Goal: Task Accomplishment & Management: Complete application form

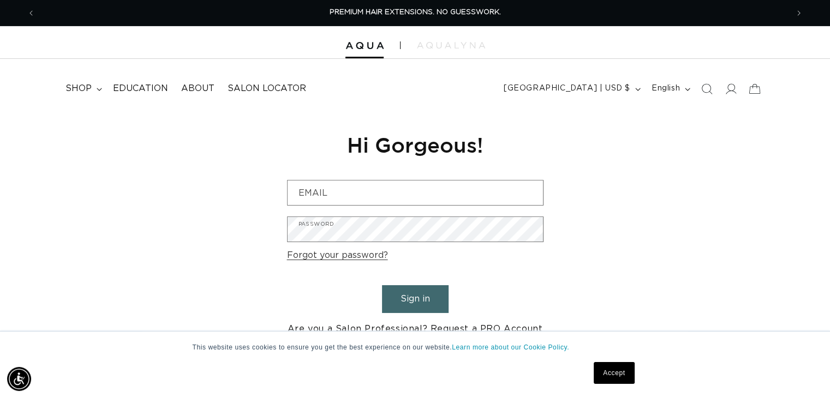
click at [422, 328] on link "Are you a Salon Professional? Request a PRO Account" at bounding box center [414, 329] width 255 height 16
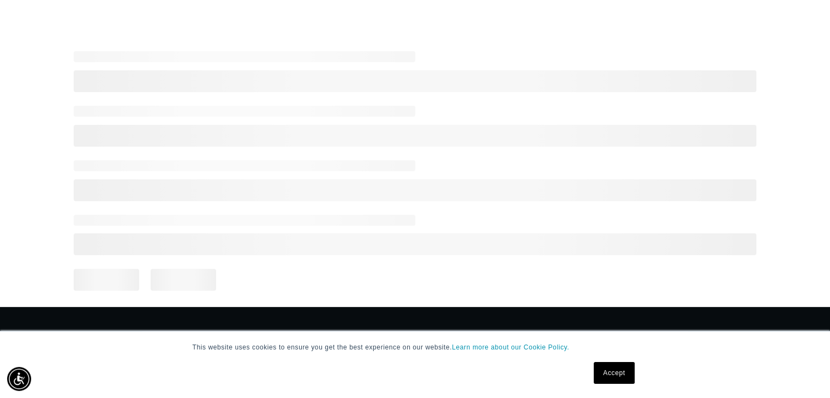
scroll to position [270, 0]
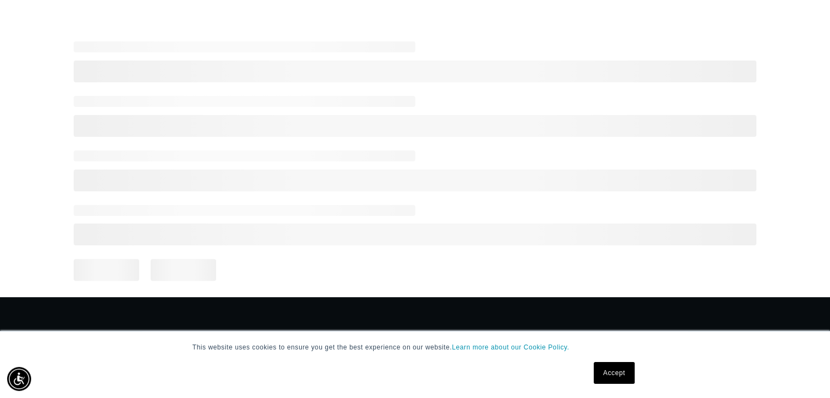
click at [614, 375] on link "Accept" at bounding box center [613, 373] width 40 height 22
select select "US"
select select "[GEOGRAPHIC_DATA]"
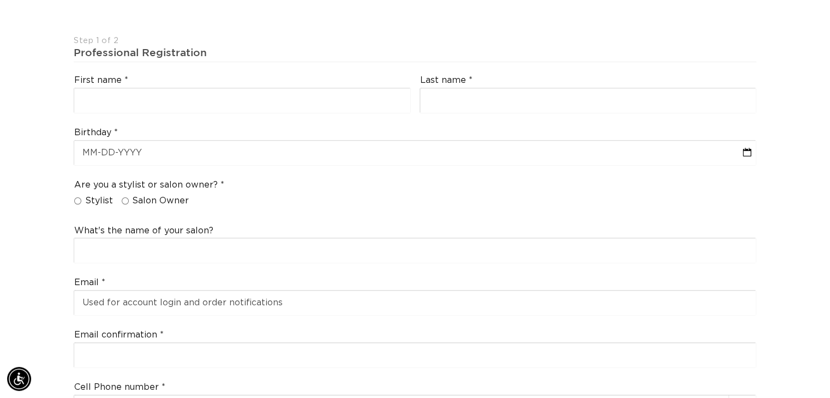
scroll to position [264, 0]
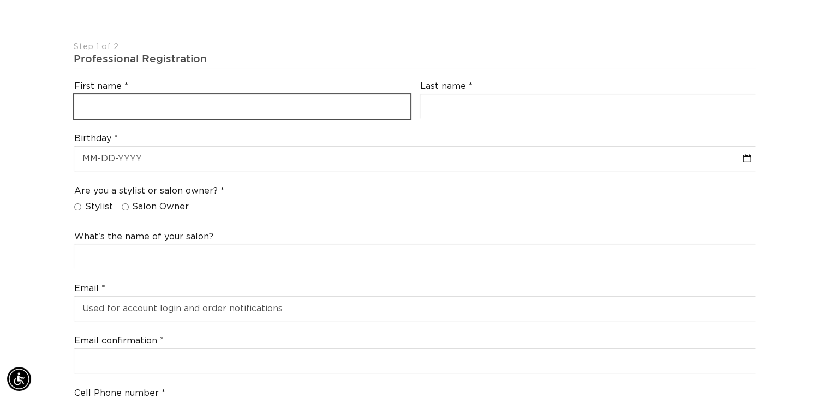
click at [237, 94] on input "text" at bounding box center [242, 106] width 336 height 25
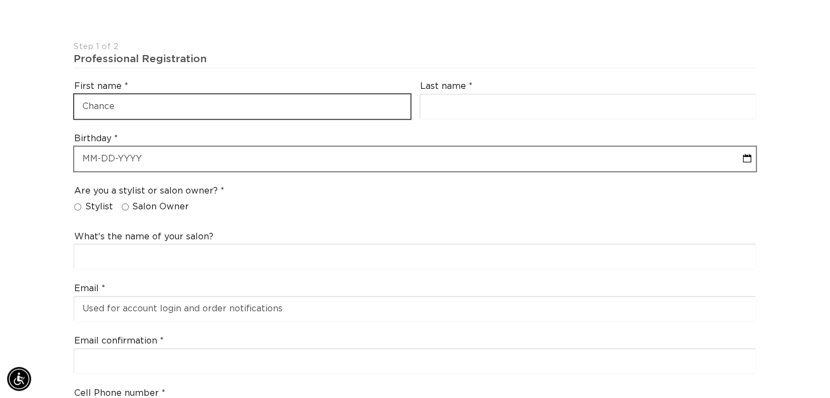
scroll to position [0, 0]
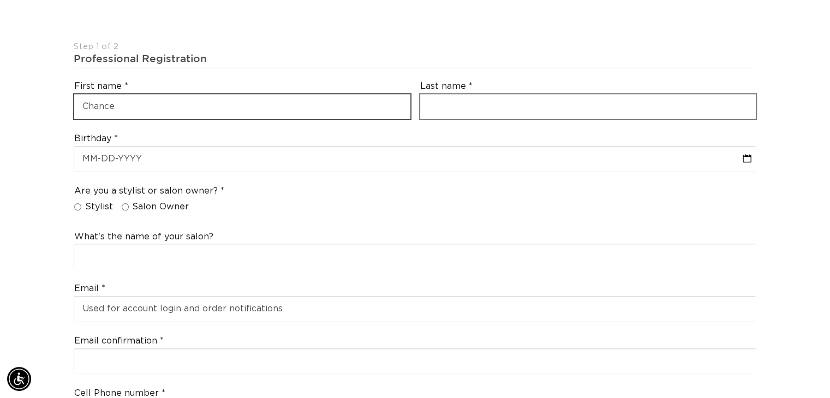
type input "Chance"
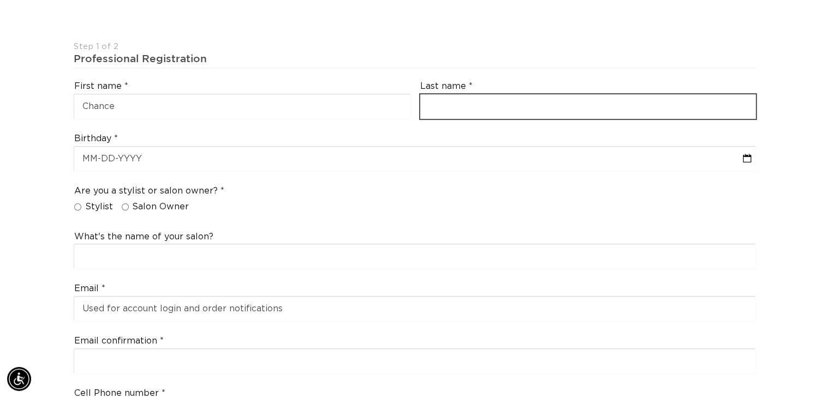
click at [471, 94] on input "text" at bounding box center [588, 106] width 336 height 25
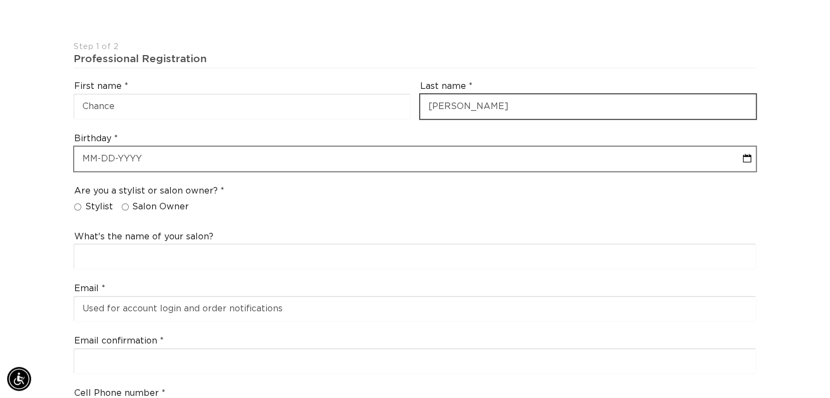
type input "[PERSON_NAME]"
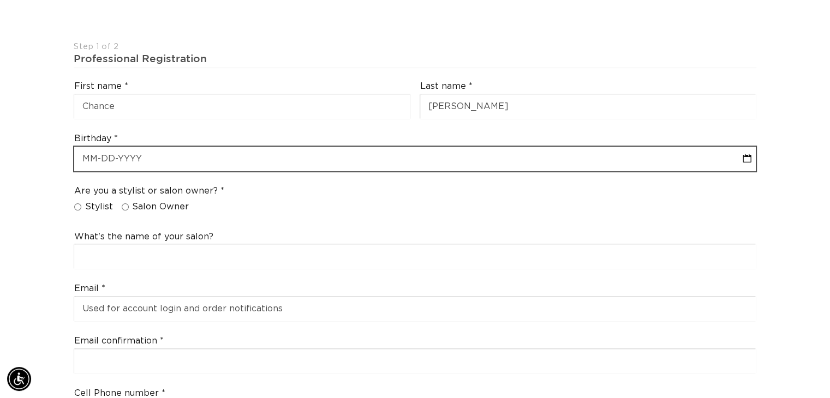
click at [243, 147] on input "text" at bounding box center [414, 159] width 681 height 25
select select "7"
select select "2025"
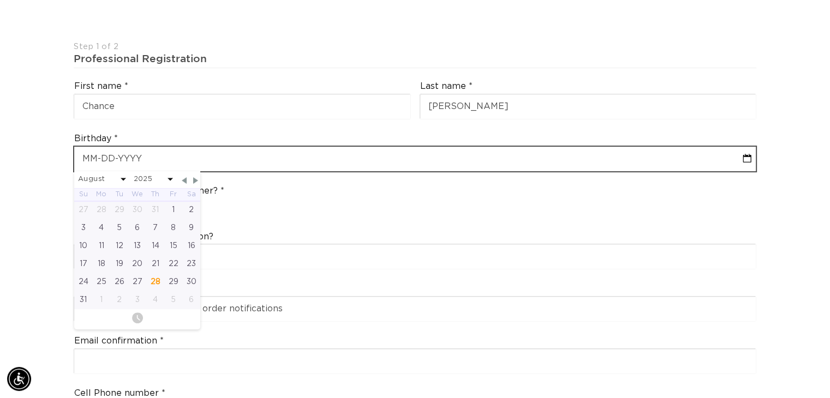
type input "0"
select select "7"
select select "2025"
type input "08"
select select "7"
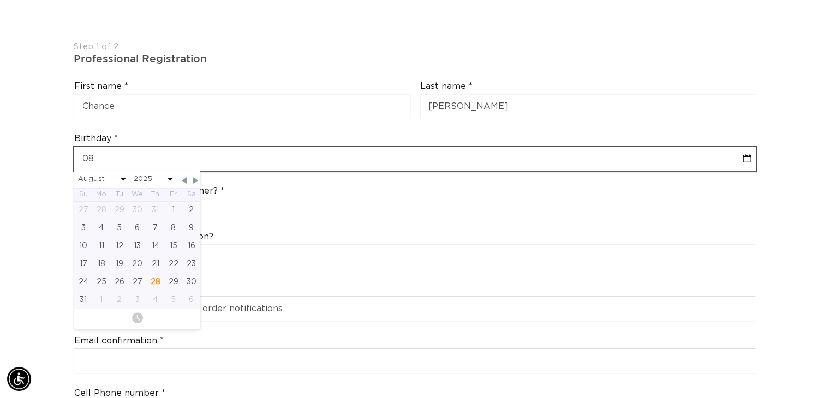
select select "2025"
type input "08-0"
select select "7"
select select "2025"
type input "08-08"
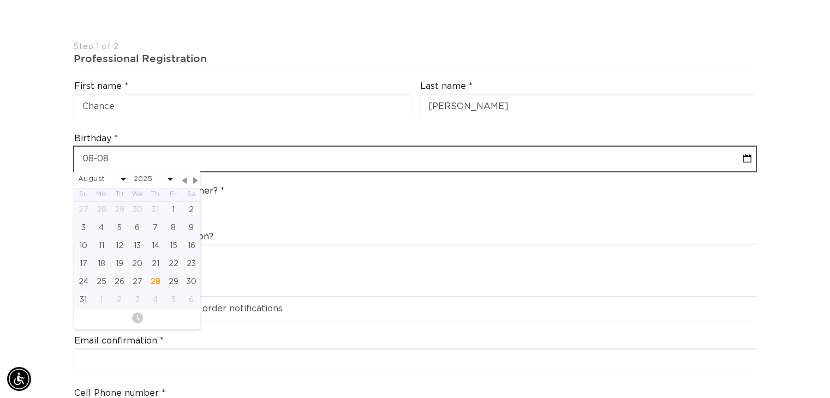
select select "7"
select select "2025"
type input "[DATE]"
select select "7"
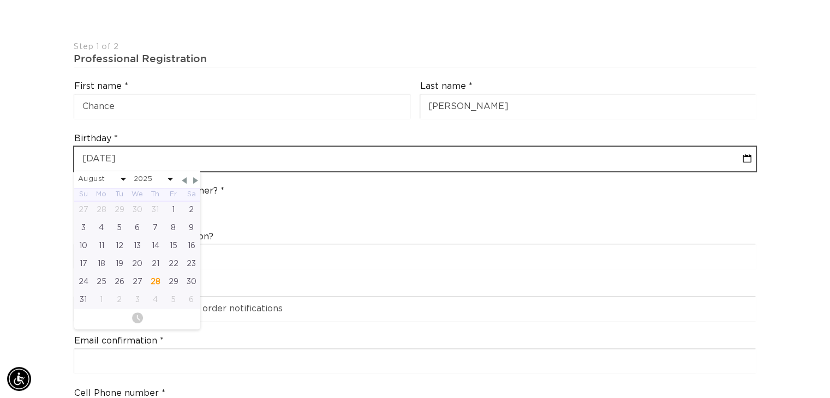
select select "2025"
type input "[PHONE_NUMBER]"
select select "7"
select select "2025"
type input "[DATE]"
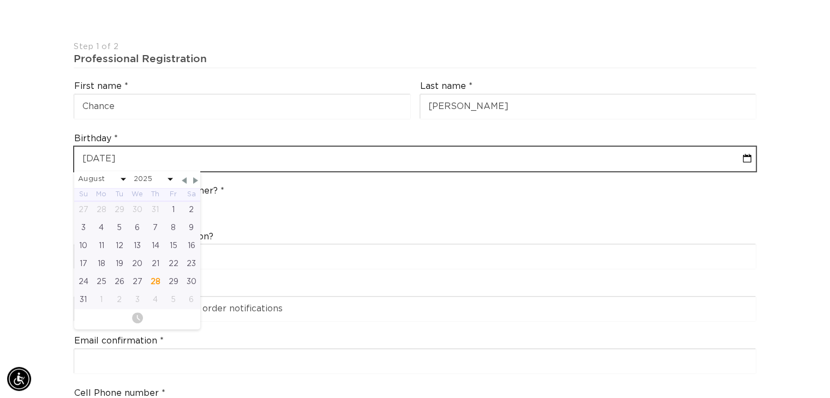
select select "7"
select select "1992"
type input "[DATE]"
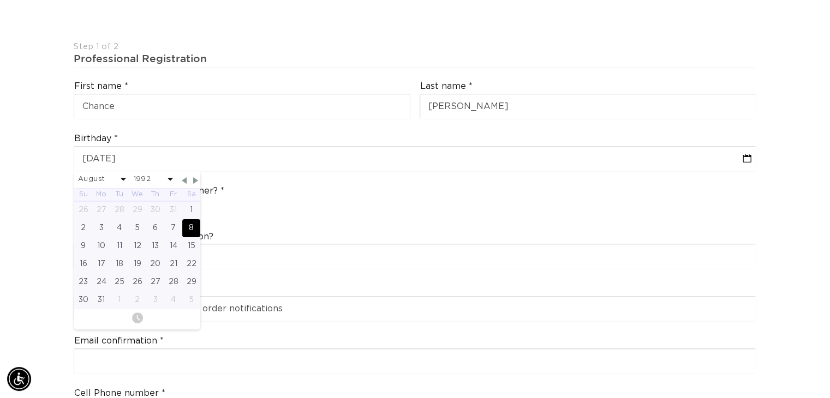
click at [267, 181] on div "Are you a stylist or salon owner? Stylist Salon Owner" at bounding box center [414, 201] width 691 height 41
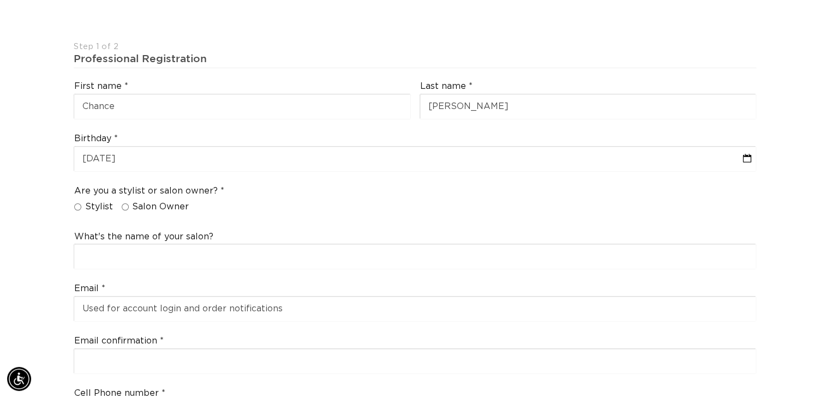
scroll to position [0, 752]
click at [130, 201] on label "Salon Owner" at bounding box center [156, 206] width 68 height 11
click at [129, 203] on input "Salon Owner" at bounding box center [125, 206] width 7 height 7
radio input "true"
click at [93, 201] on span "Stylist" at bounding box center [99, 206] width 28 height 11
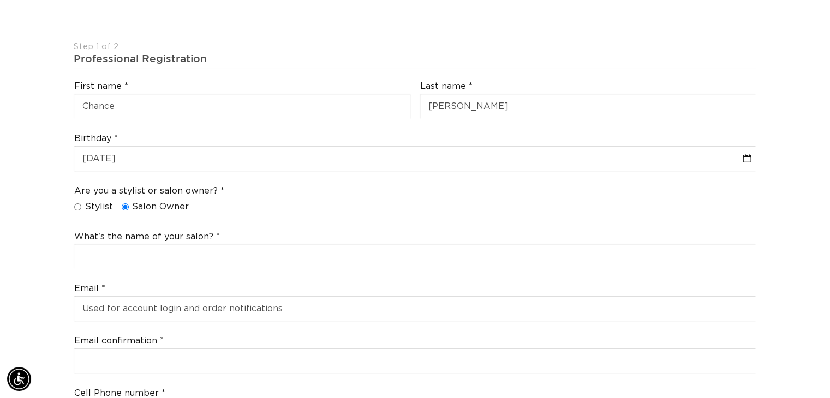
click at [81, 203] on input "Stylist" at bounding box center [77, 206] width 7 height 7
radio input "true"
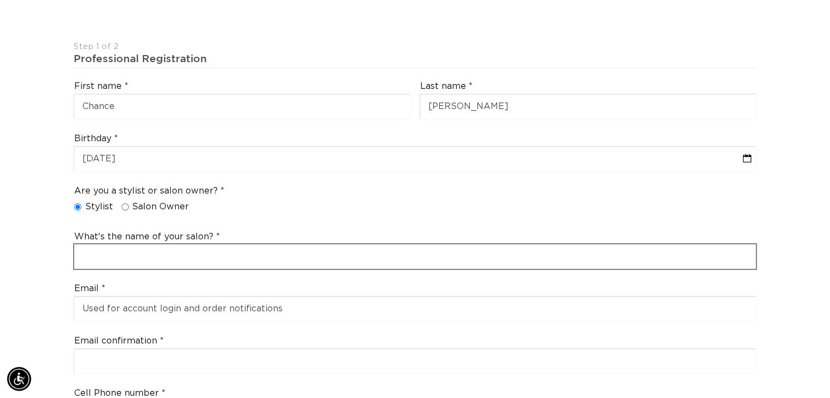
scroll to position [0, 1504]
click at [115, 244] on input "text" at bounding box center [414, 256] width 681 height 25
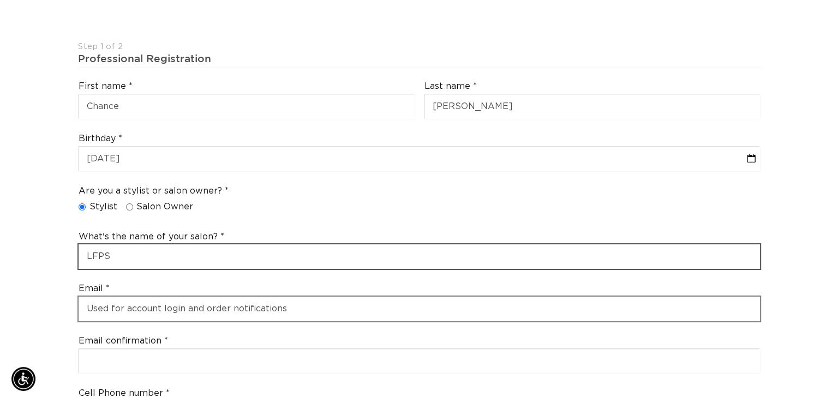
scroll to position [0, 0]
type input "LFPS"
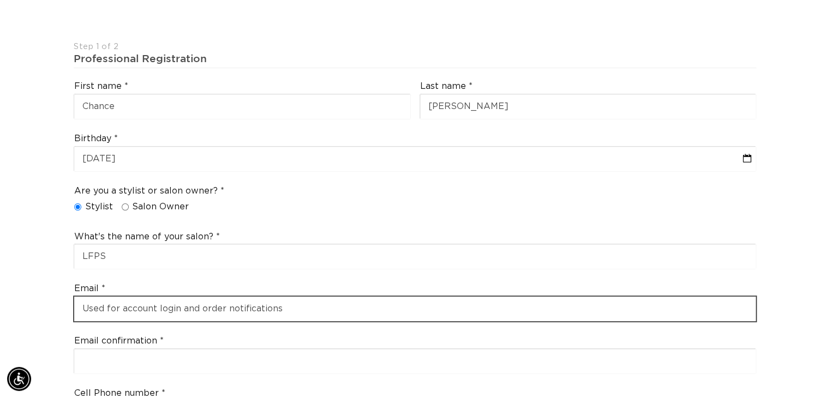
click at [141, 297] on input "email" at bounding box center [414, 309] width 681 height 25
type input "[EMAIL_ADDRESS][DOMAIN_NAME]"
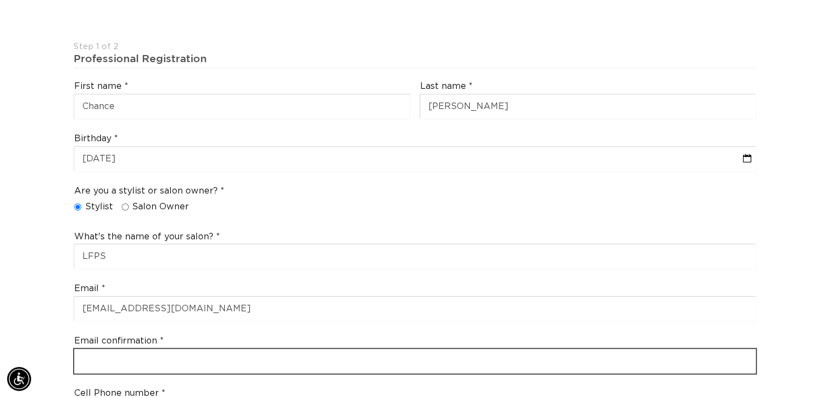
type input "[EMAIL_ADDRESS][DOMAIN_NAME]"
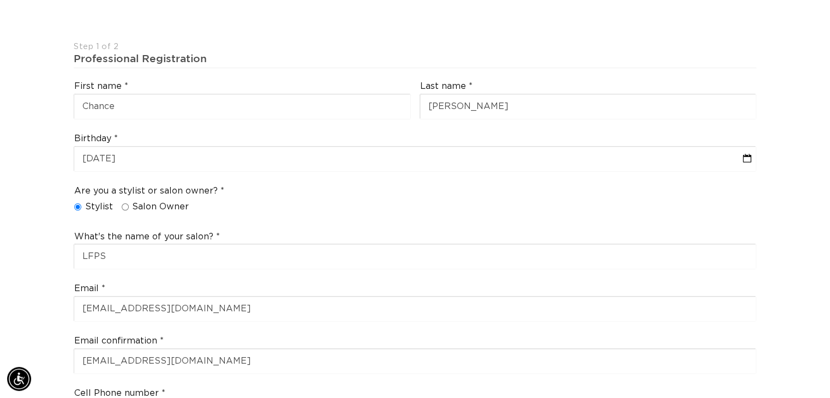
type input "[PHONE_NUMBER]"
select select "[US_STATE]"
type input "80109"
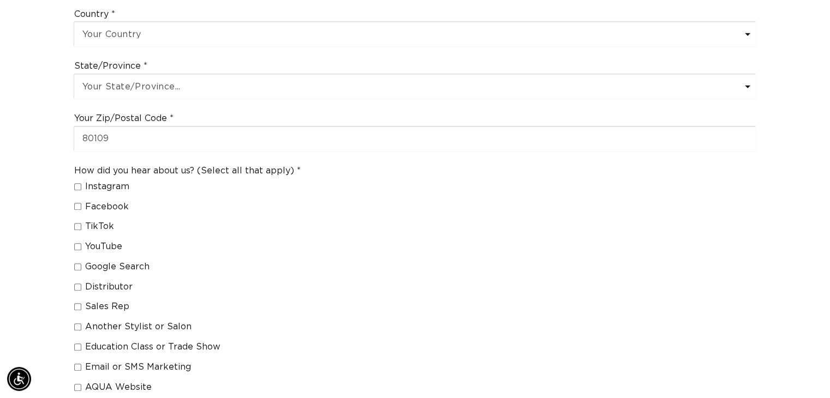
scroll to position [0, 1504]
click at [77, 384] on input "AQUA Website" at bounding box center [77, 387] width 7 height 7
checkbox input "true"
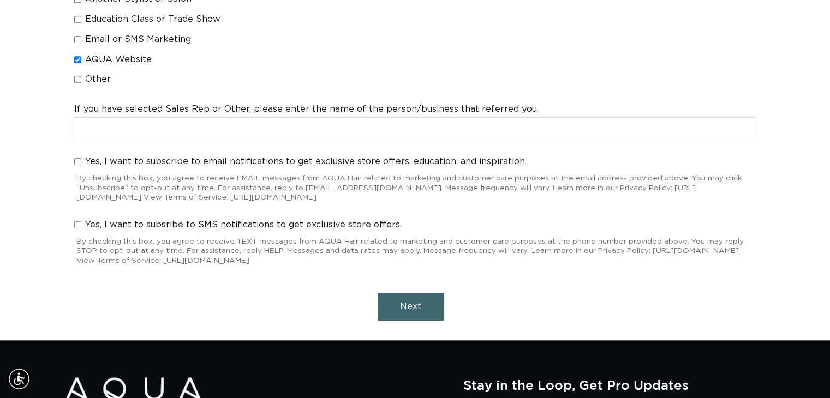
scroll to position [0, 0]
click at [408, 300] on button "Next" at bounding box center [410, 307] width 67 height 28
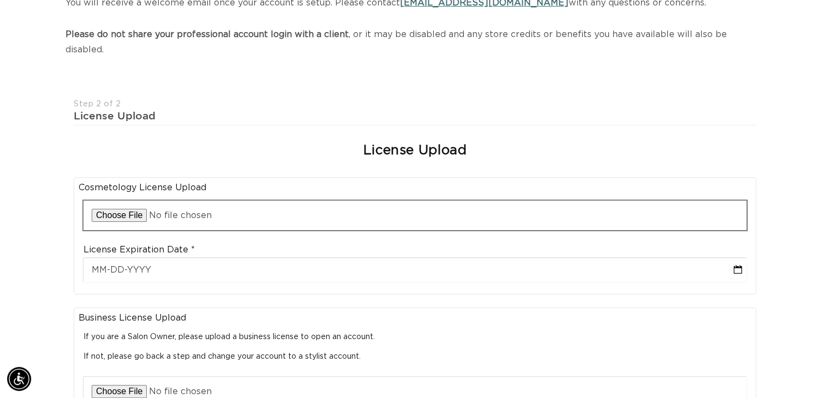
click at [260, 207] on input "file" at bounding box center [414, 215] width 663 height 29
click at [116, 201] on input "file" at bounding box center [414, 215] width 663 height 29
type input "C:\fakepath\IMG_7593.png"
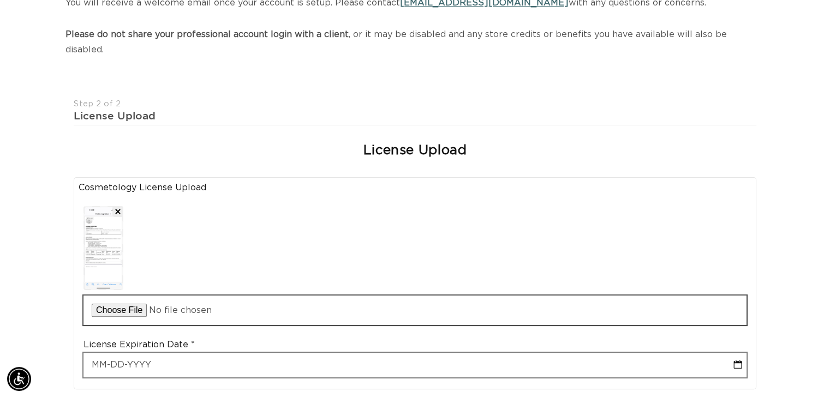
scroll to position [0, 1504]
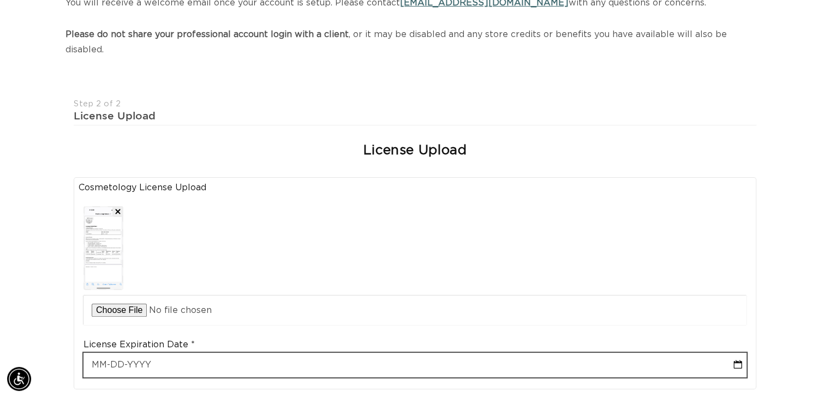
click at [126, 353] on input "text" at bounding box center [414, 365] width 663 height 25
select select "7"
type input "9"
select select "7"
type input "9"
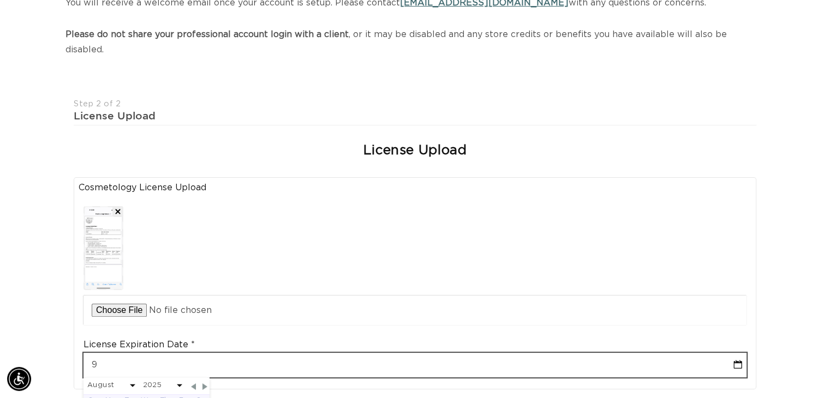
select select "7"
type input "90"
select select "7"
type input "90-4"
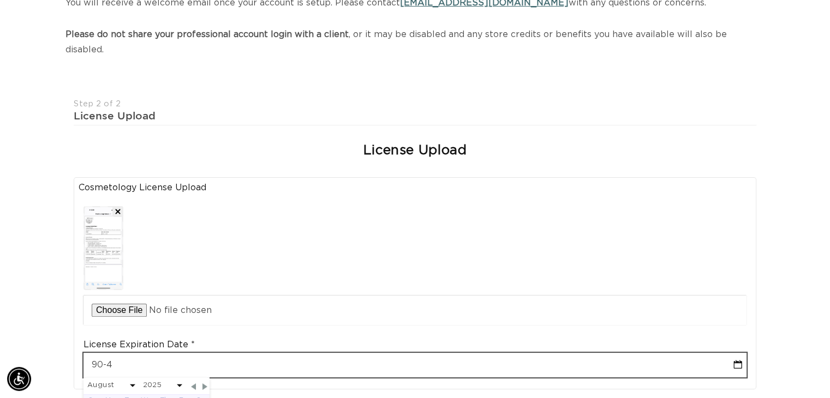
select select "7"
type input "90-43"
select select "7"
type input "90-43-0"
select select "7"
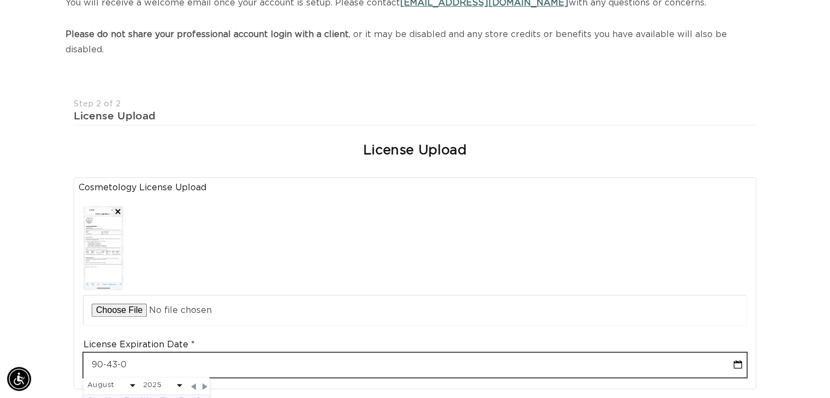
type input "90-43-02"
select select "7"
type input "[PHONE_NUMBER]"
select select "6"
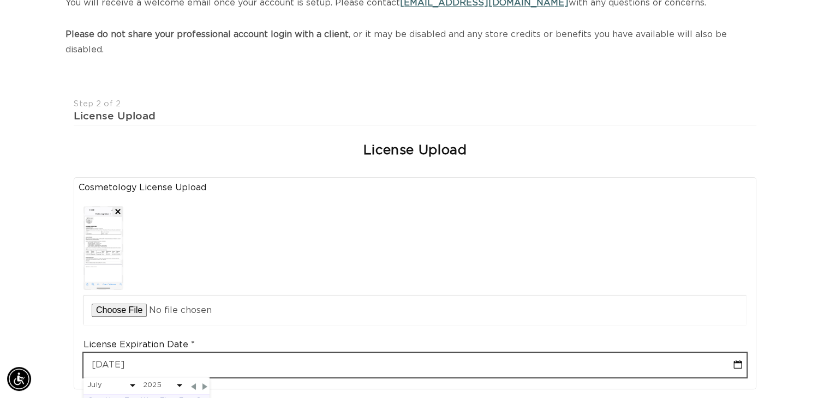
scroll to position [0, 752]
drag, startPoint x: 159, startPoint y: 350, endPoint x: 0, endPoint y: 354, distance: 158.8
click at [0, 354] on div "Join the AQUA family and unlock professional access and pricing Fine Print: We …" at bounding box center [415, 377] width 830 height 945
type input "04"
select select "6"
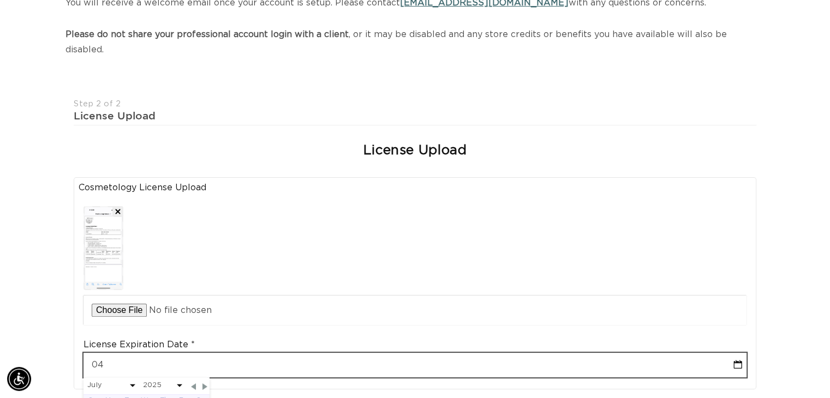
scroll to position [0, 1504]
type input "04-30"
select select "6"
type input "[DATE]"
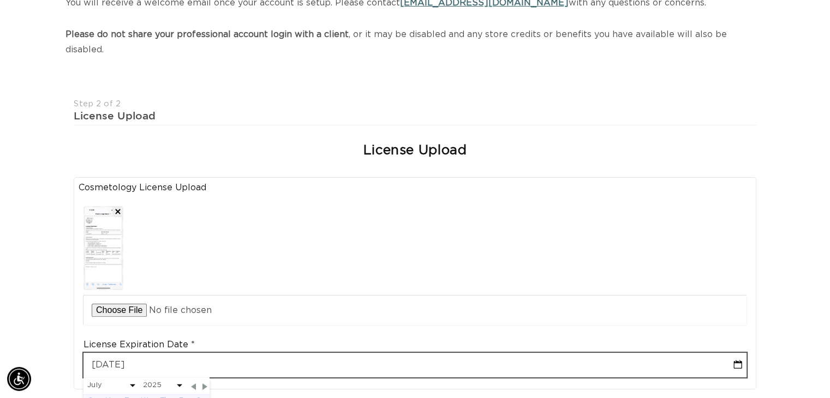
select select "6"
type input "[PHONE_NUMBER]"
select select "3"
select select "2026"
type input "[DATE]"
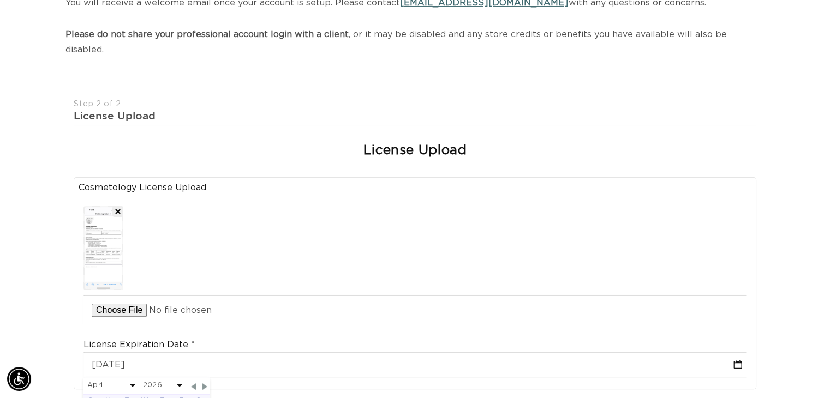
click at [348, 255] on div at bounding box center [414, 263] width 663 height 124
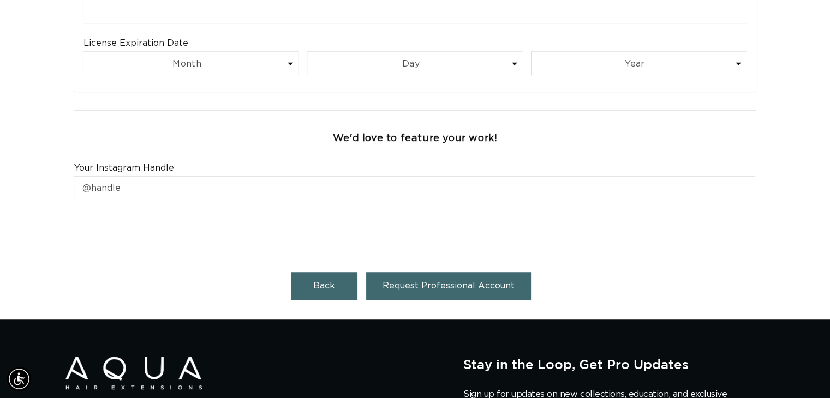
click at [429, 281] on span "Request Professional Account" at bounding box center [448, 285] width 132 height 9
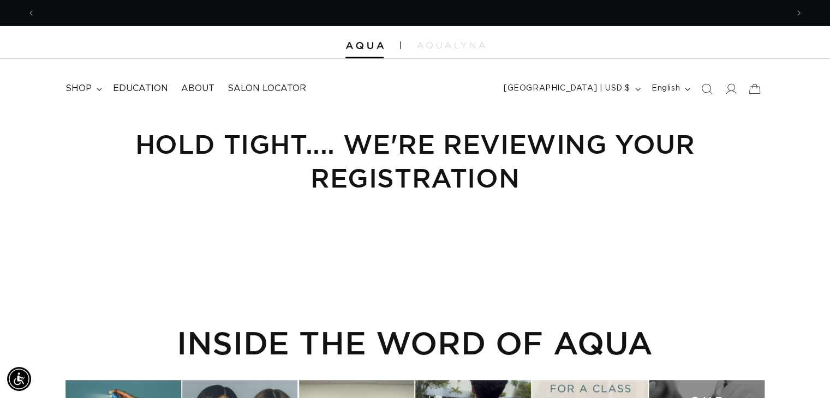
scroll to position [0, 752]
